Goal: Find specific page/section: Find specific page/section

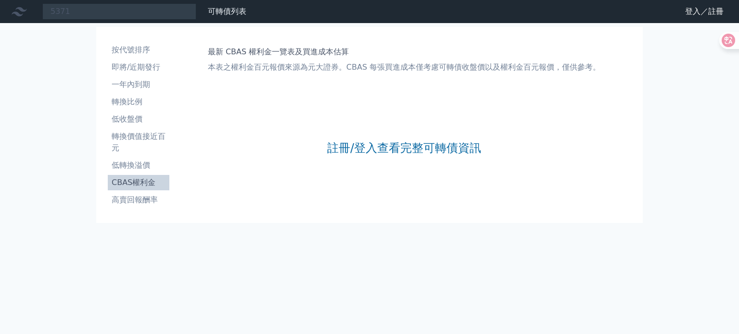
click at [123, 14] on input "5371" at bounding box center [119, 11] width 154 height 16
type input "5"
type input "8"
type input "5371"
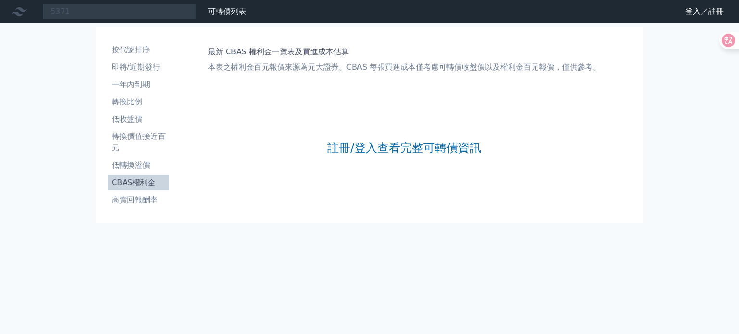
click at [139, 15] on input "5371" at bounding box center [119, 11] width 154 height 16
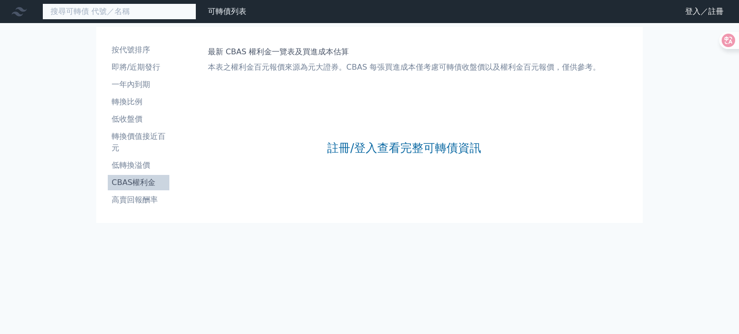
click at [94, 13] on input at bounding box center [119, 11] width 154 height 16
type input "5371"
click at [99, 13] on input "5371" at bounding box center [119, 11] width 154 height 16
